Goal: Information Seeking & Learning: Learn about a topic

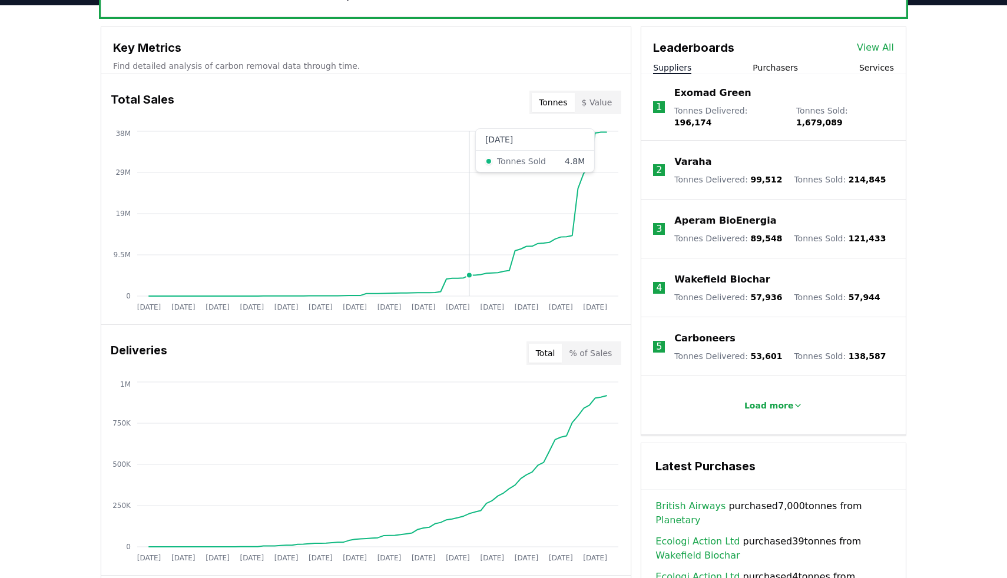
scroll to position [411, 0]
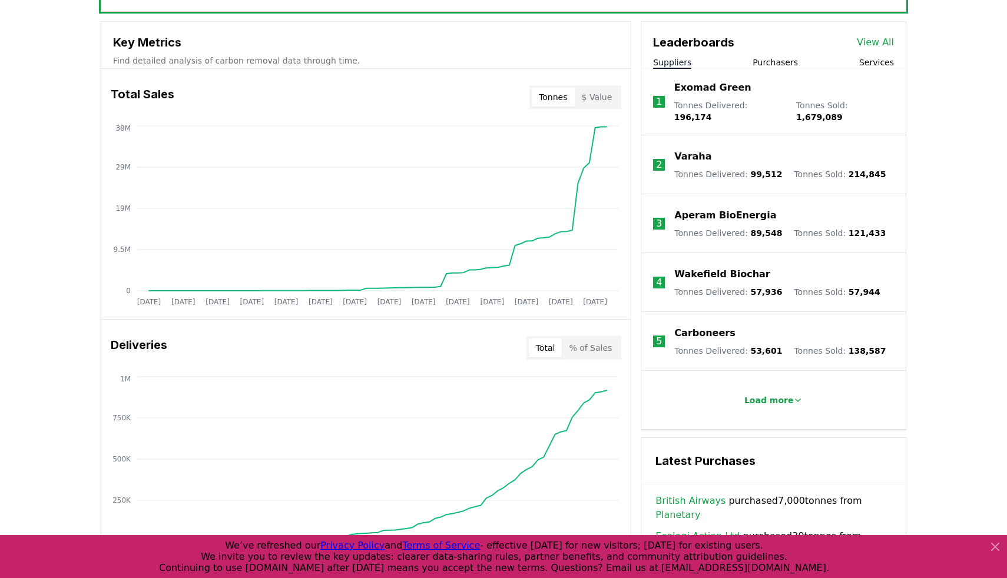
click at [605, 91] on button "$ Value" at bounding box center [597, 97] width 45 height 19
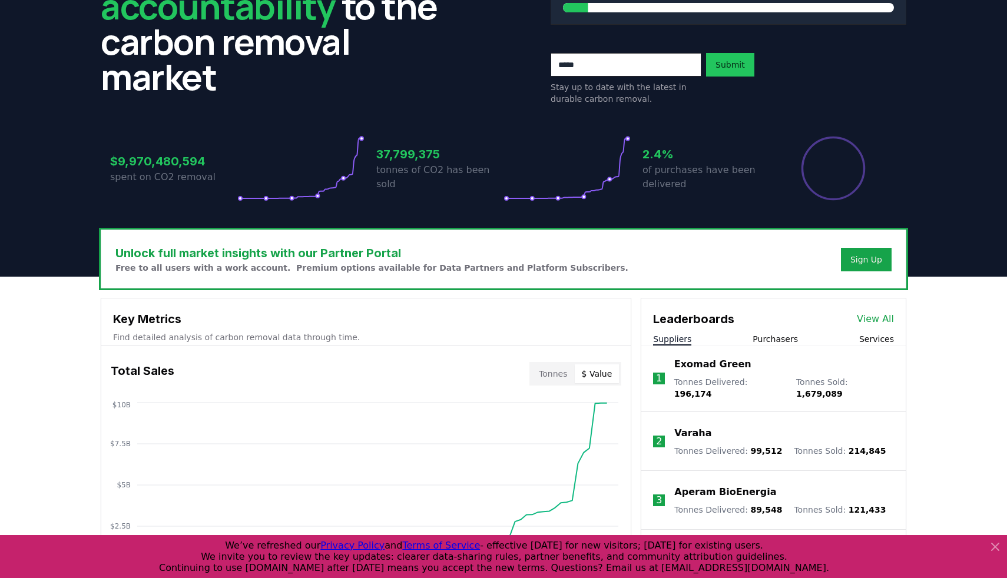
scroll to position [311, 0]
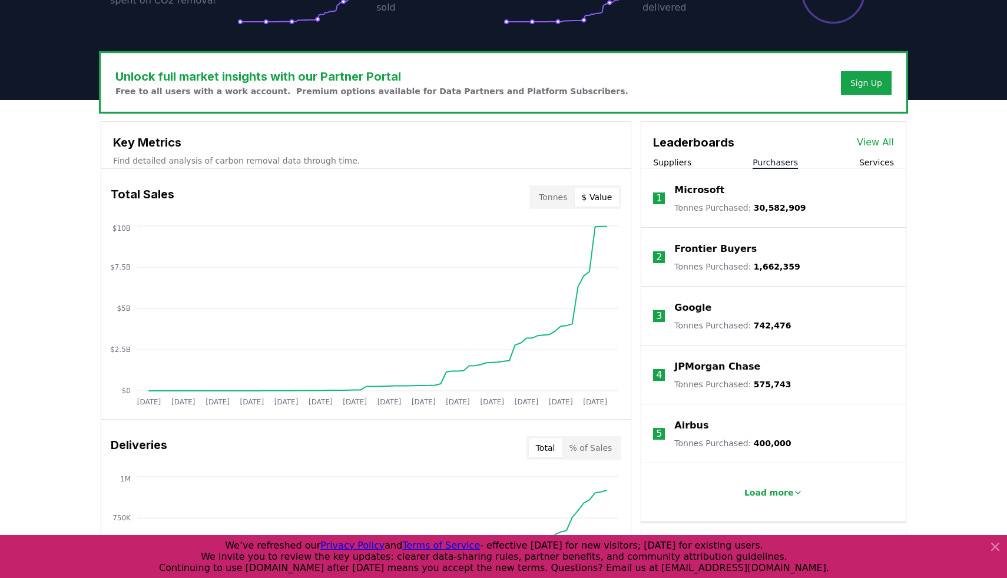
click at [781, 164] on button "Purchasers" at bounding box center [775, 163] width 45 height 12
click at [558, 197] on button "Tonnes" at bounding box center [553, 197] width 42 height 19
click at [587, 197] on button "$ Value" at bounding box center [597, 197] width 45 height 19
click at [686, 159] on button "Suppliers" at bounding box center [672, 163] width 38 height 12
click at [754, 163] on button "Purchasers" at bounding box center [775, 163] width 45 height 12
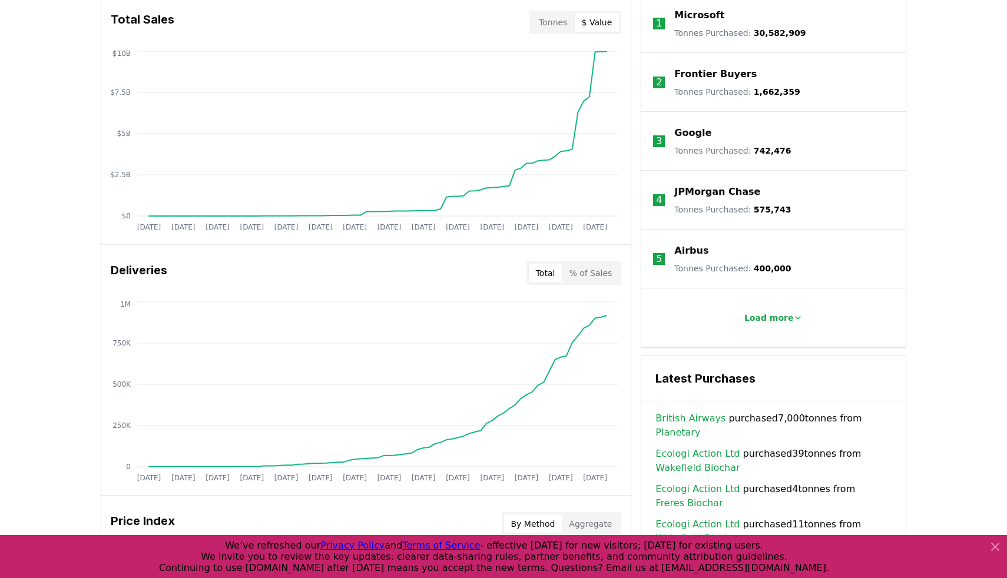
scroll to position [486, 0]
click at [22, 156] on div "Unlock full market insights with our Partner Portal Free to all users with a wo…" at bounding box center [503, 396] width 1007 height 943
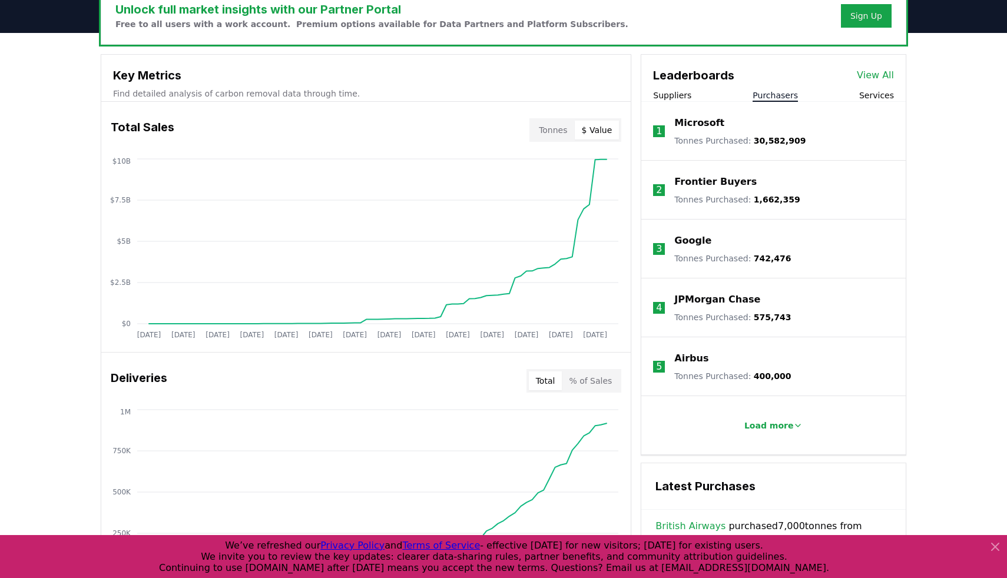
scroll to position [355, 0]
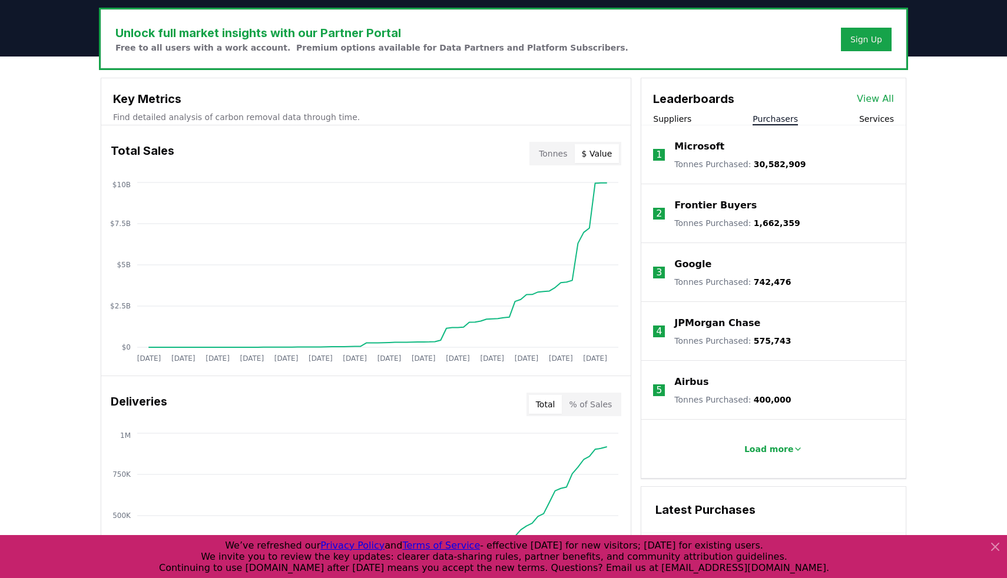
click at [870, 117] on button "Services" at bounding box center [876, 119] width 35 height 12
click at [782, 116] on button "Purchasers" at bounding box center [775, 119] width 45 height 12
click at [873, 122] on button "Services" at bounding box center [876, 119] width 35 height 12
click at [791, 121] on button "Purchasers" at bounding box center [775, 119] width 45 height 12
click at [866, 121] on button "Services" at bounding box center [876, 119] width 35 height 12
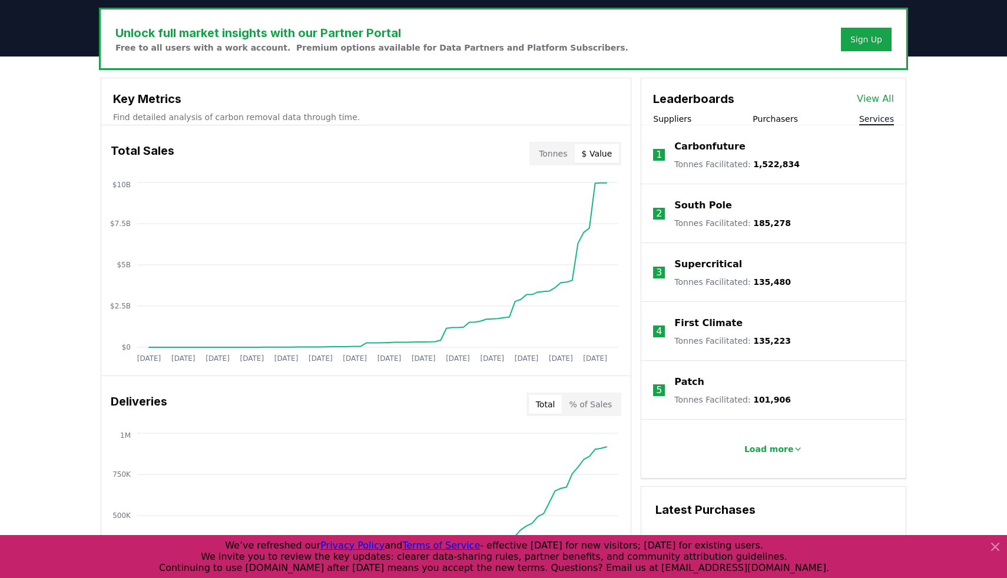
click at [678, 119] on button "Suppliers" at bounding box center [672, 119] width 38 height 12
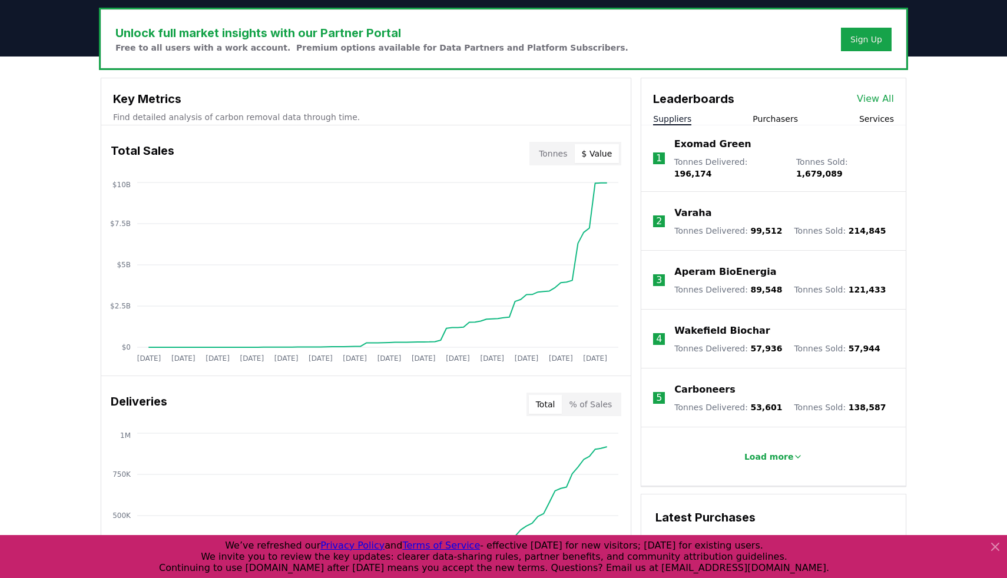
click at [869, 121] on button "Services" at bounding box center [876, 119] width 35 height 12
